Goal: Task Accomplishment & Management: Manage account settings

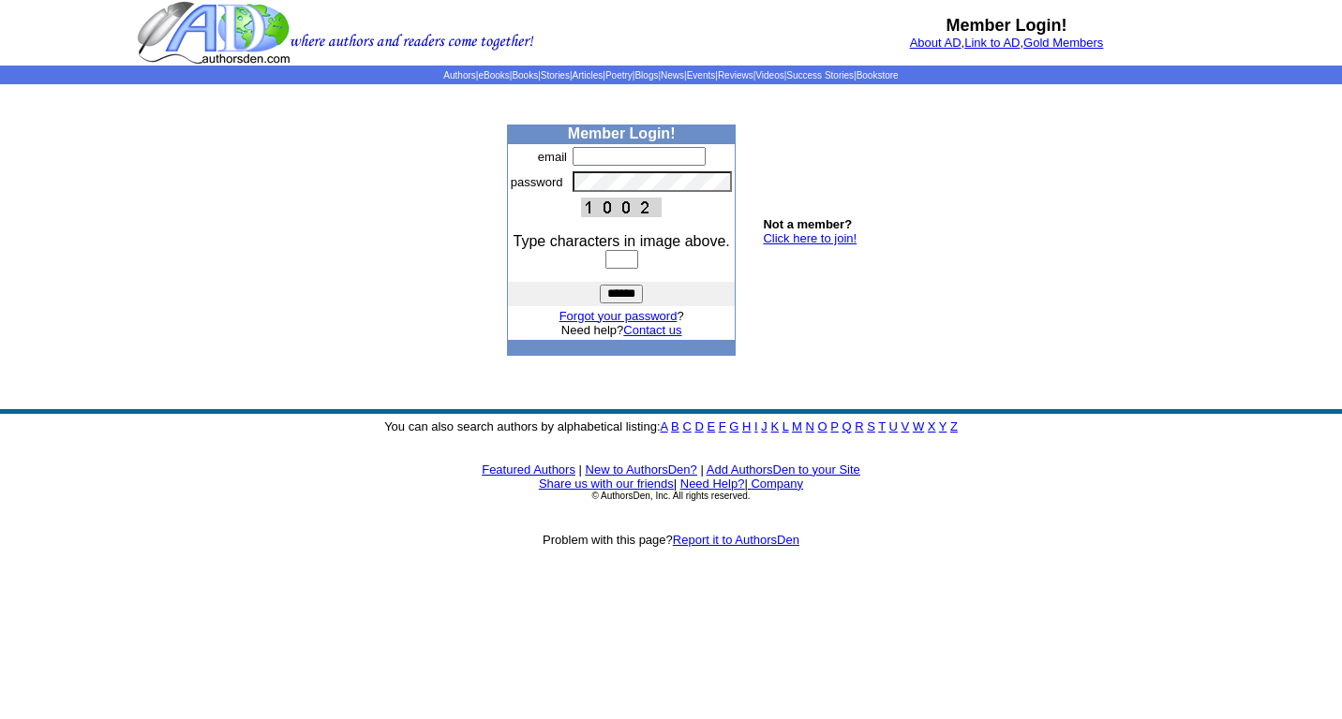
type input "**********"
click at [638, 267] on input "text" at bounding box center [621, 259] width 33 height 19
type input "****"
click at [600, 285] on input "******" at bounding box center [621, 294] width 43 height 19
